Goal: Task Accomplishment & Management: Manage account settings

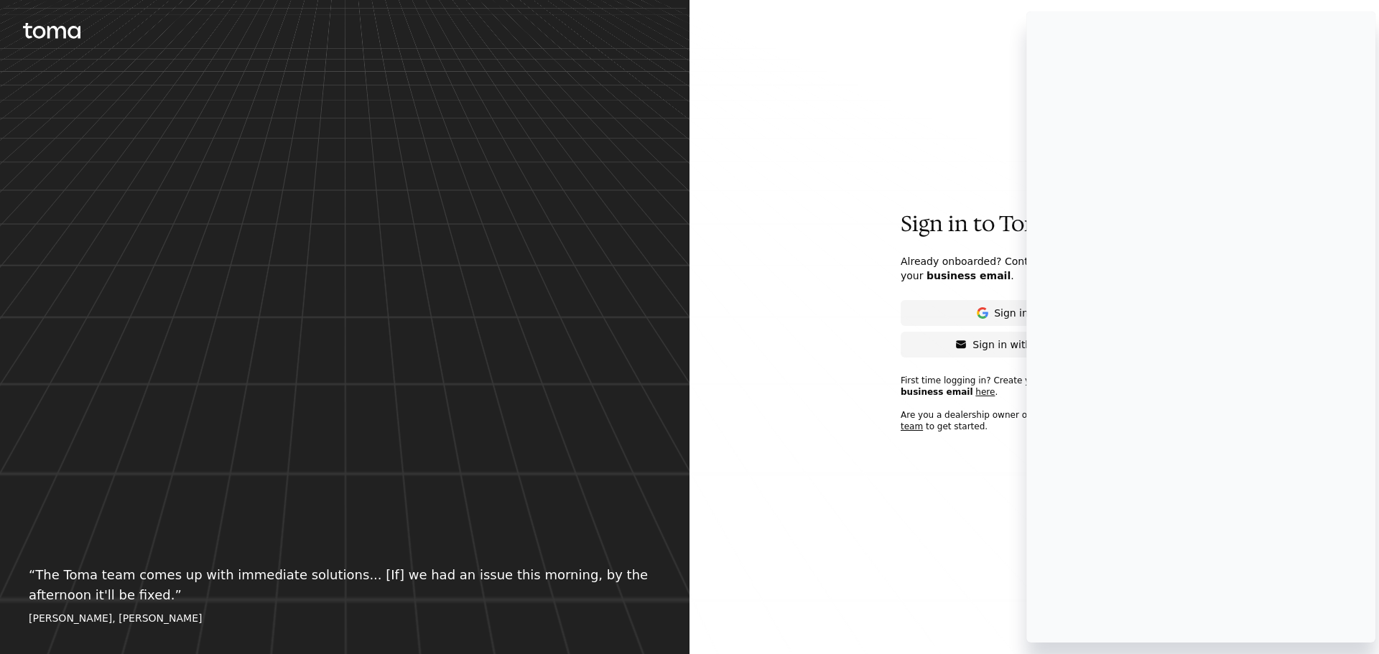
click at [0, 0] on div at bounding box center [0, 0] width 0 height 0
